Goal: Task Accomplishment & Management: Manage account settings

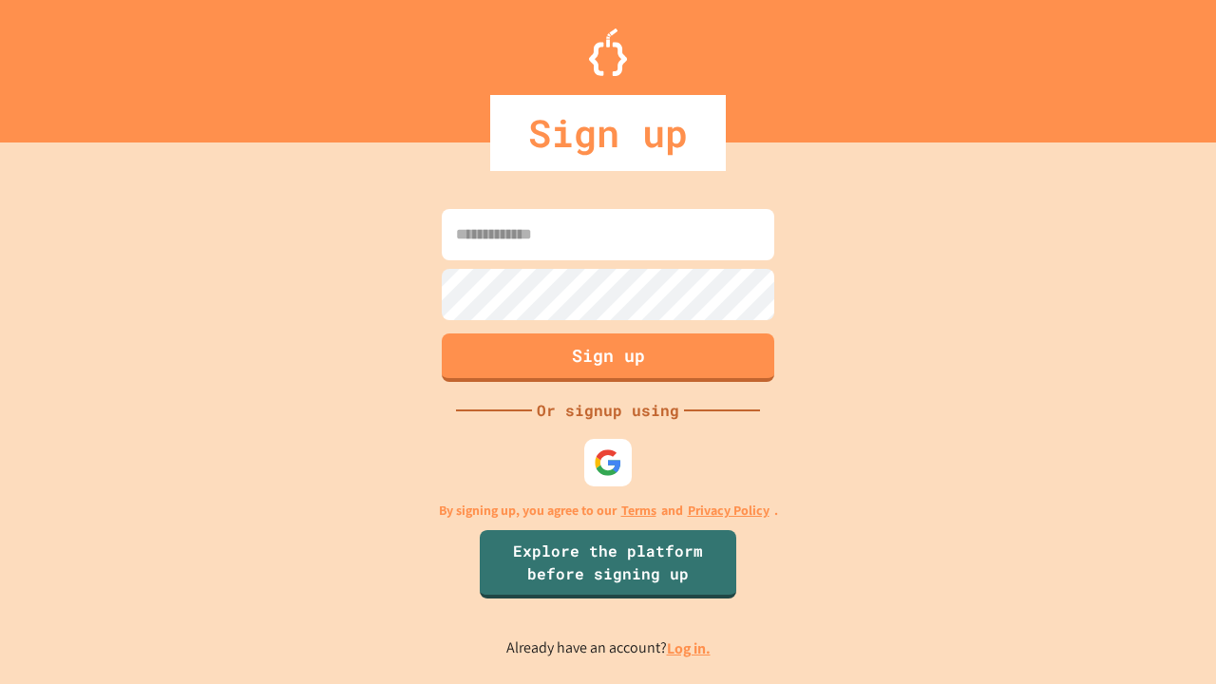
click at [690, 648] on link "Log in." at bounding box center [689, 648] width 44 height 20
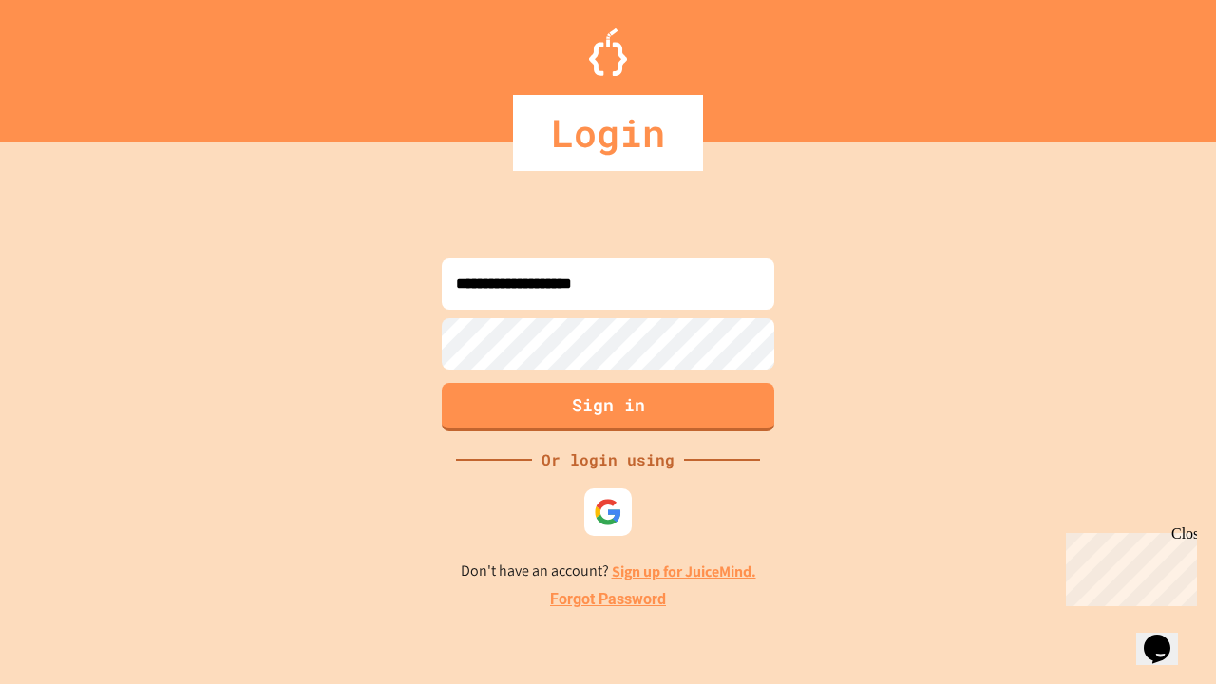
type input "**********"
